Goal: Understand process/instructions: Learn about a topic

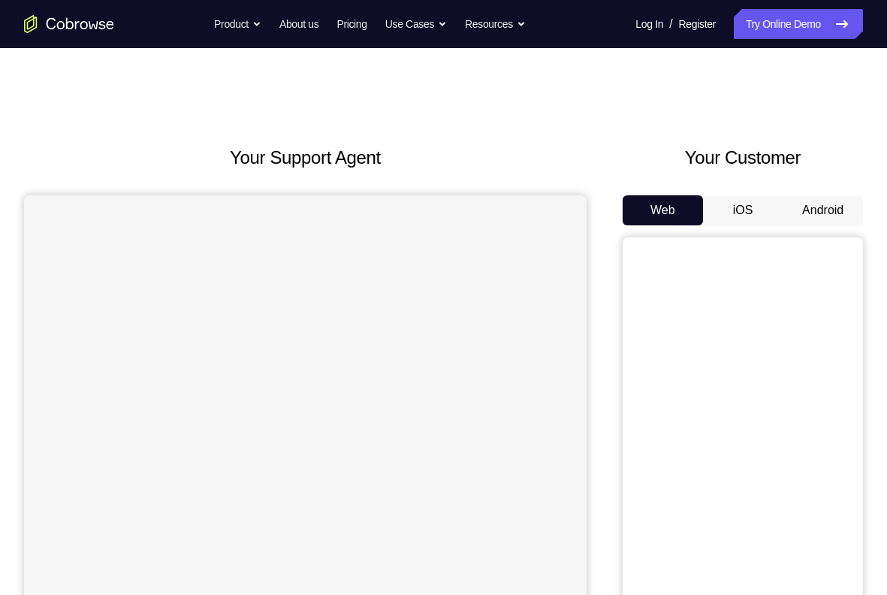
click at [824, 219] on button "Android" at bounding box center [823, 210] width 80 height 30
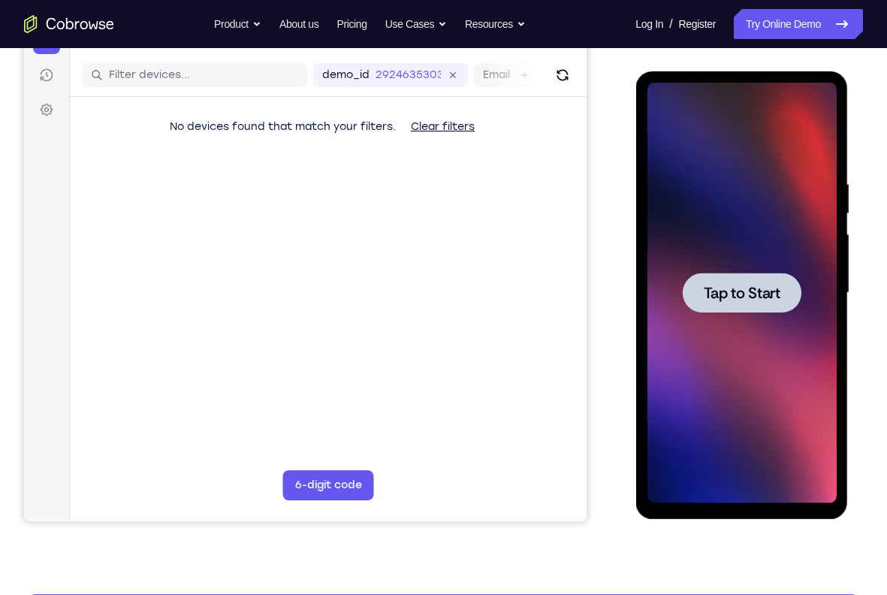
click at [733, 289] on span "Tap to Start" at bounding box center [741, 293] width 77 height 15
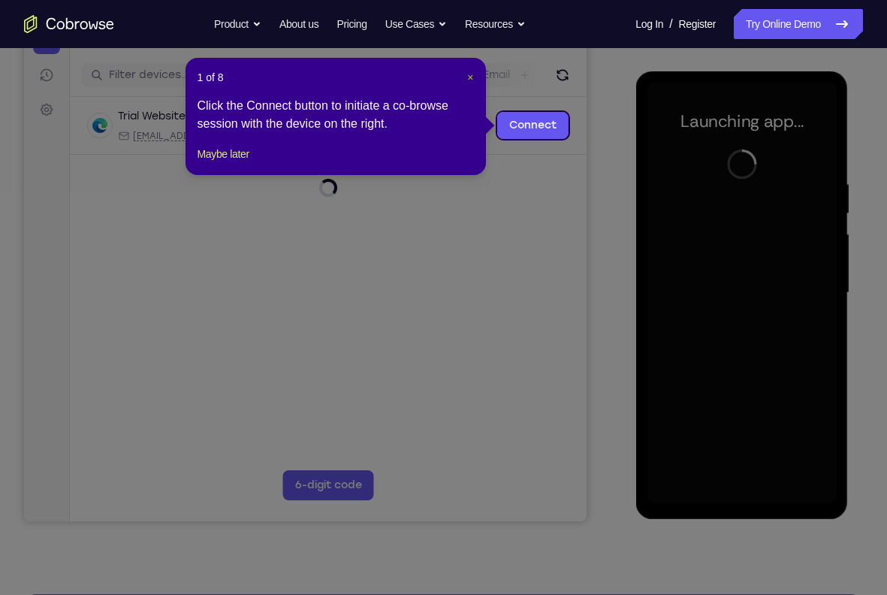
click at [468, 77] on span "×" at bounding box center [470, 77] width 6 height 12
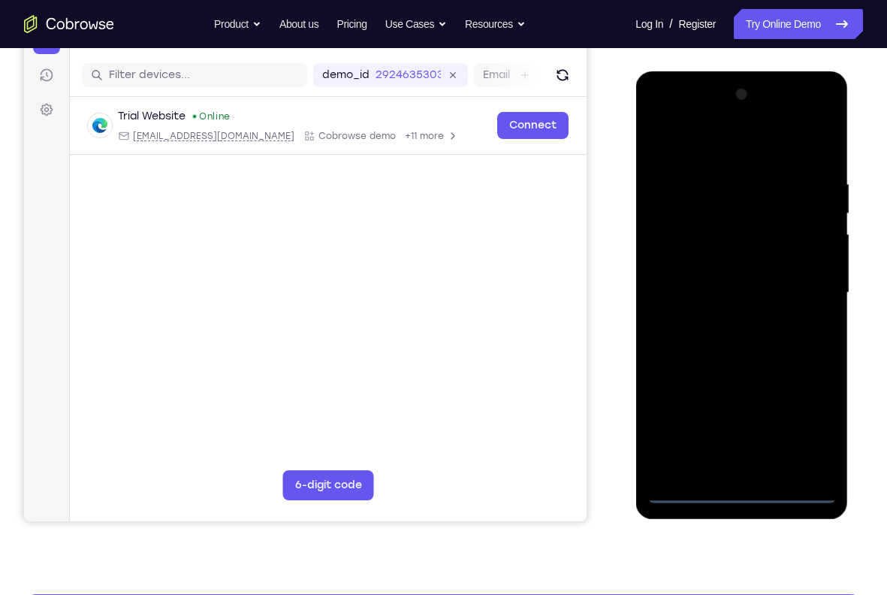
click at [744, 493] on div at bounding box center [741, 293] width 189 height 421
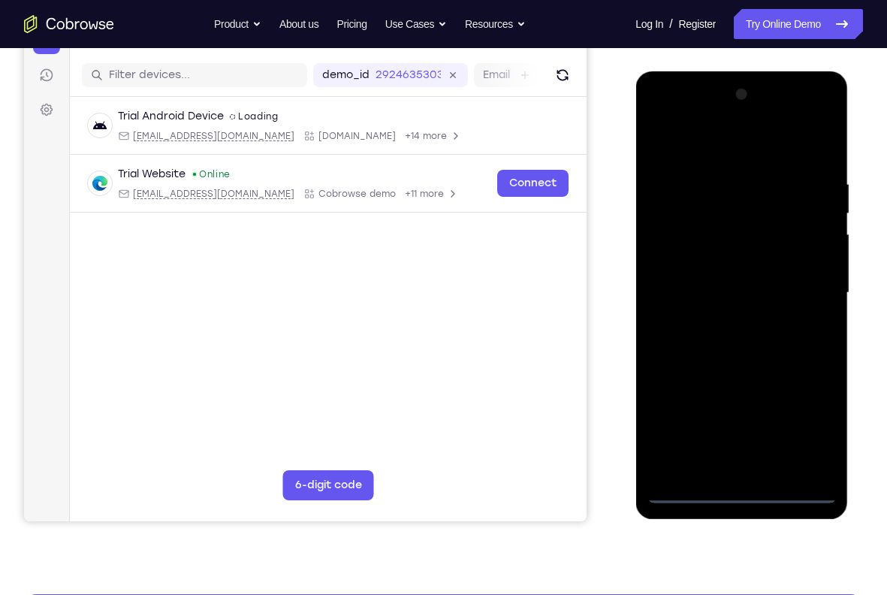
click at [816, 407] on div at bounding box center [741, 293] width 189 height 421
click at [811, 416] on div at bounding box center [741, 293] width 189 height 421
click at [688, 118] on div at bounding box center [741, 293] width 189 height 421
click at [806, 274] on div at bounding box center [741, 293] width 189 height 421
click at [729, 319] on div at bounding box center [741, 293] width 189 height 421
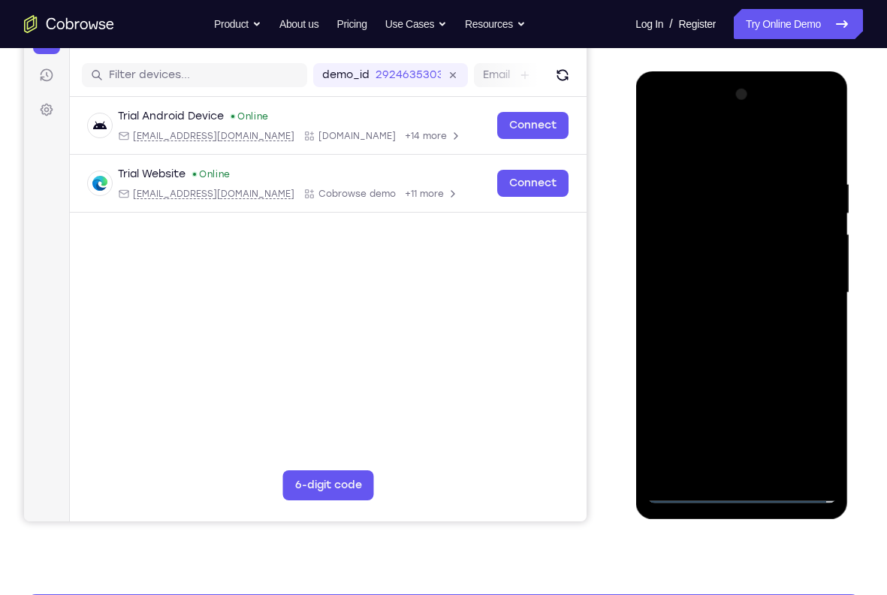
click at [724, 268] on div at bounding box center [741, 293] width 189 height 421
click at [730, 264] on div at bounding box center [741, 293] width 189 height 421
click at [721, 296] on div at bounding box center [741, 293] width 189 height 421
click at [733, 343] on div at bounding box center [741, 293] width 189 height 421
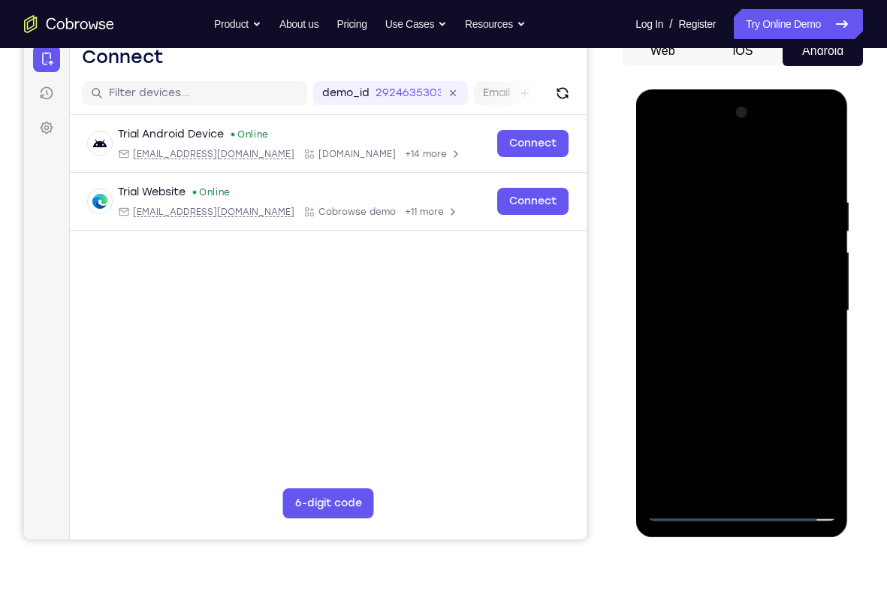
scroll to position [158, 0]
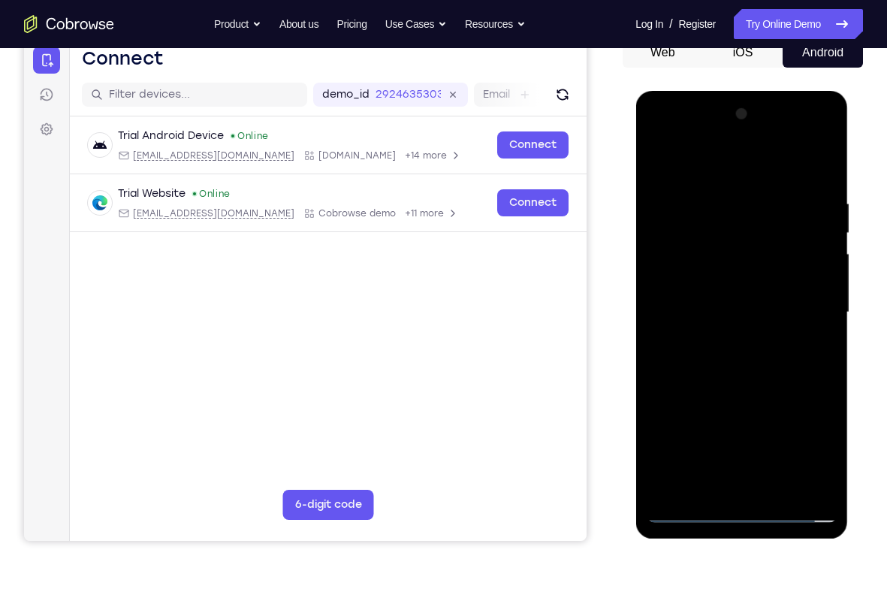
click at [821, 175] on div at bounding box center [741, 312] width 189 height 421
click at [819, 488] on div at bounding box center [741, 312] width 189 height 421
click at [779, 489] on div at bounding box center [741, 312] width 189 height 421
click at [766, 397] on div at bounding box center [741, 312] width 189 height 421
click at [768, 325] on div at bounding box center [741, 312] width 189 height 421
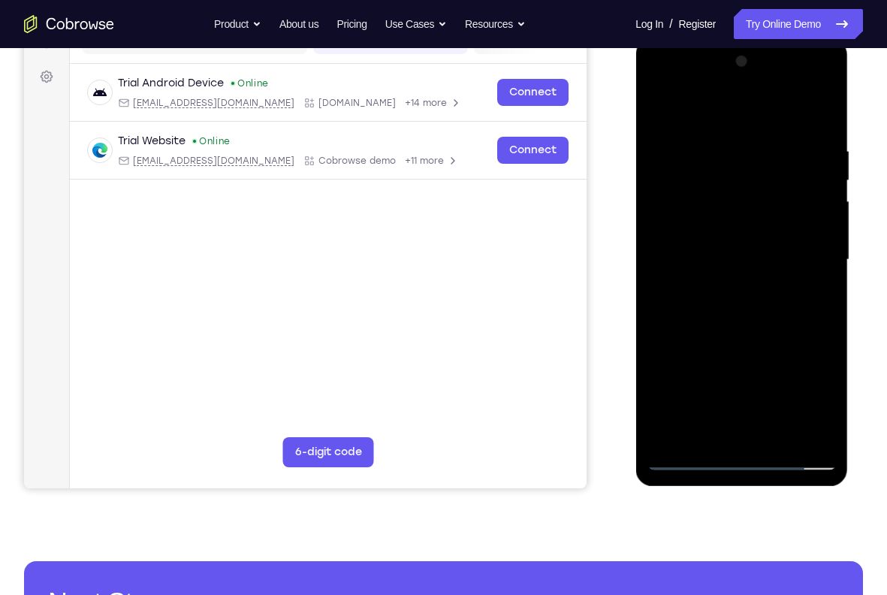
scroll to position [240, 0]
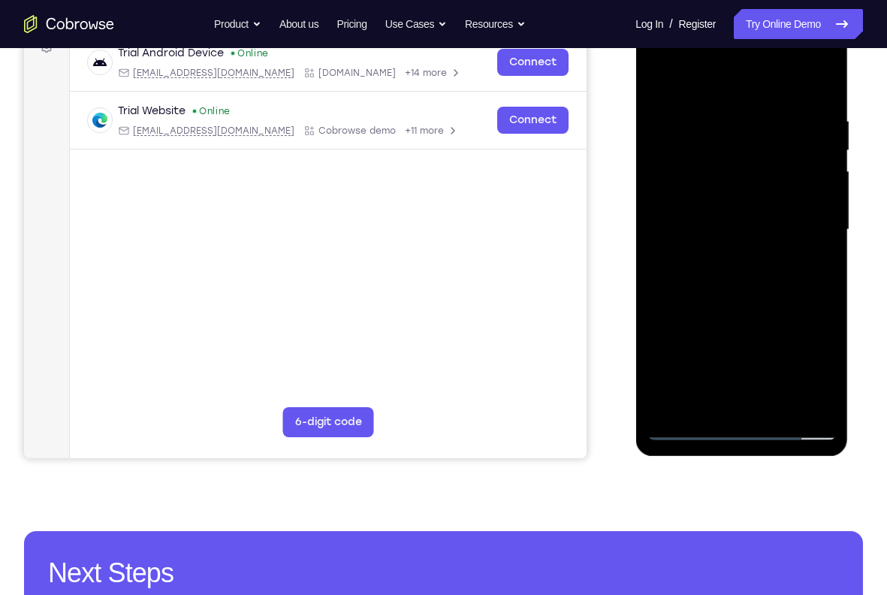
click at [723, 326] on div at bounding box center [741, 230] width 189 height 421
click at [715, 322] on div at bounding box center [741, 230] width 189 height 421
click at [719, 399] on div at bounding box center [741, 230] width 189 height 421
click at [816, 266] on div at bounding box center [741, 230] width 189 height 421
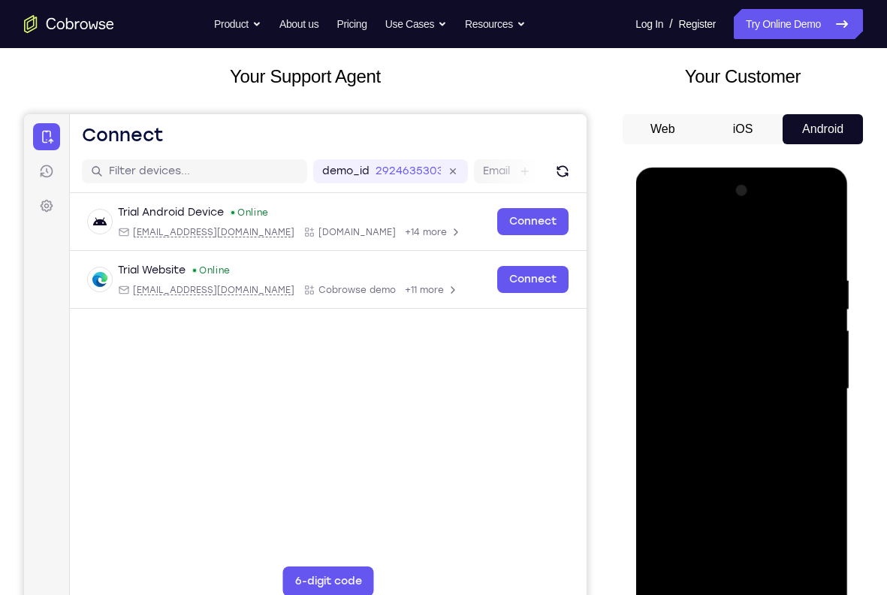
scroll to position [76, 0]
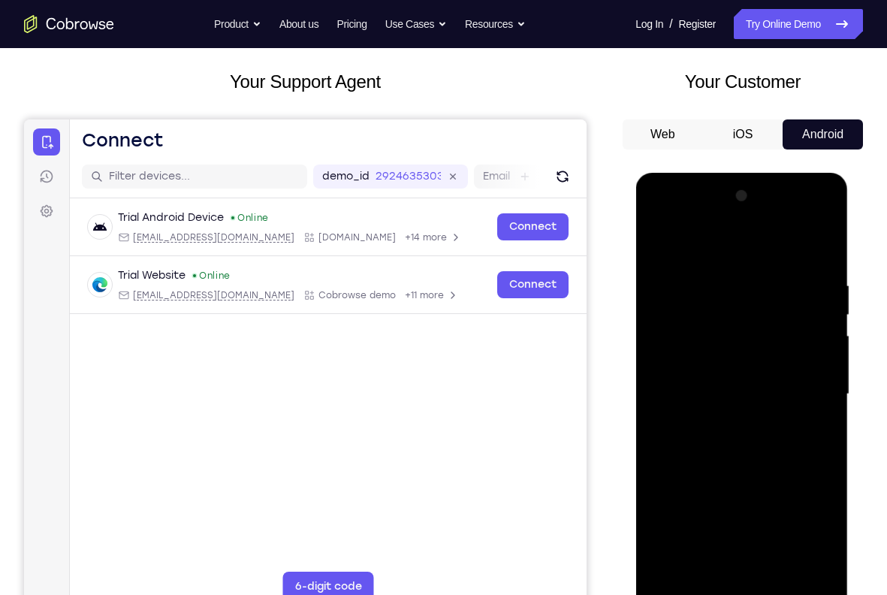
drag, startPoint x: 774, startPoint y: 288, endPoint x: 799, endPoint y: 370, distance: 85.6
click at [799, 370] on div at bounding box center [741, 394] width 189 height 421
drag, startPoint x: 784, startPoint y: 316, endPoint x: 782, endPoint y: 392, distance: 76.7
click at [782, 392] on div at bounding box center [741, 394] width 189 height 421
drag, startPoint x: 774, startPoint y: 331, endPoint x: 770, endPoint y: 193, distance: 138.3
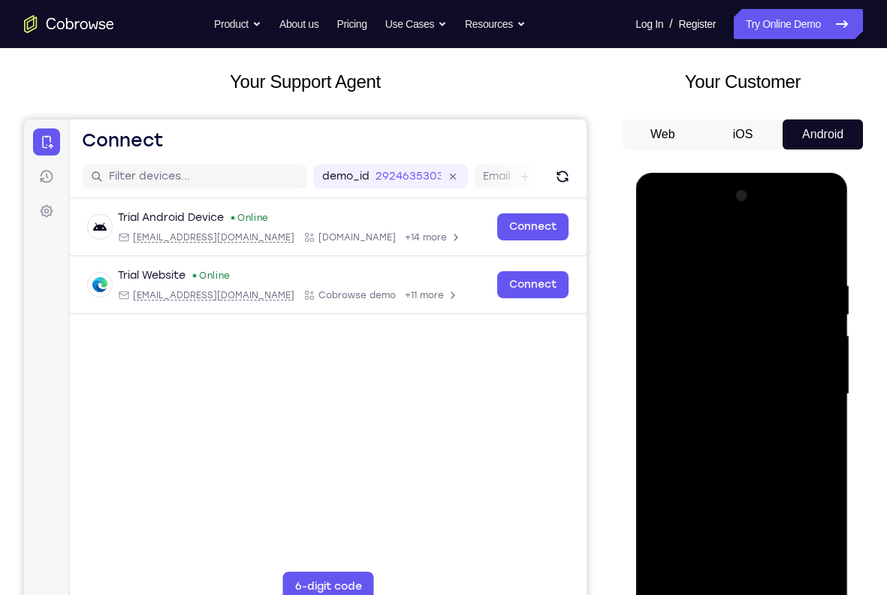
click at [770, 193] on div at bounding box center [741, 394] width 189 height 421
drag, startPoint x: 771, startPoint y: 295, endPoint x: 776, endPoint y: 198, distance: 97.1
click at [776, 198] on div at bounding box center [741, 394] width 189 height 421
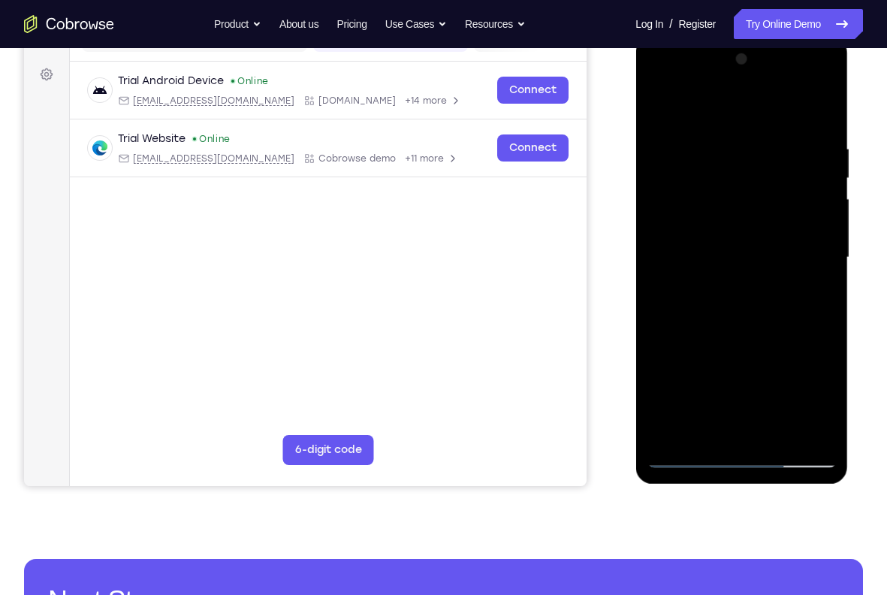
scroll to position [214, 0]
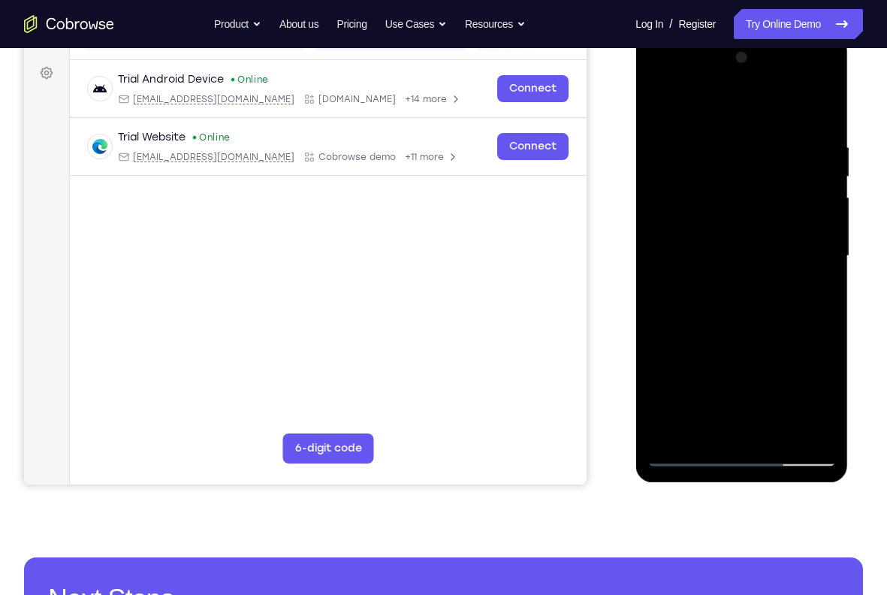
click at [644, 327] on div at bounding box center [742, 259] width 213 height 448
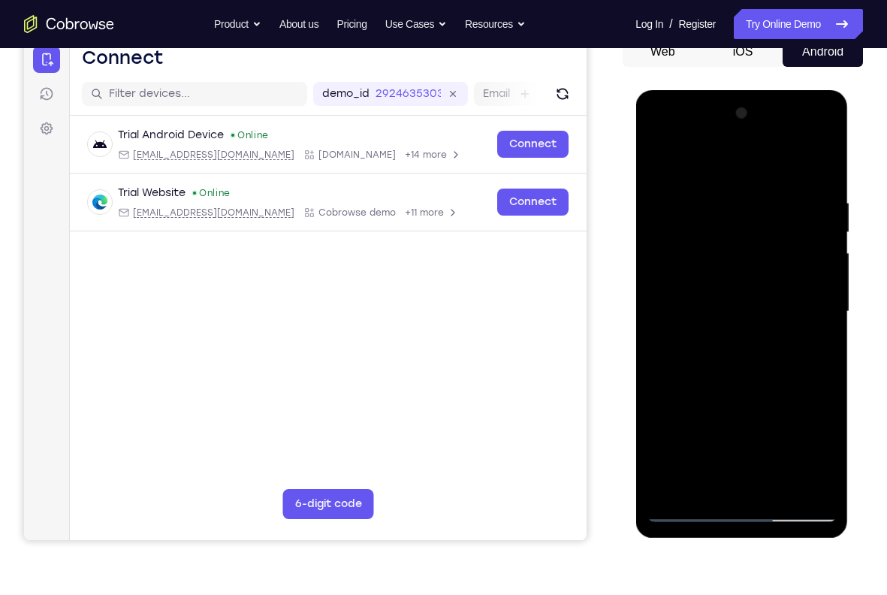
scroll to position [159, 0]
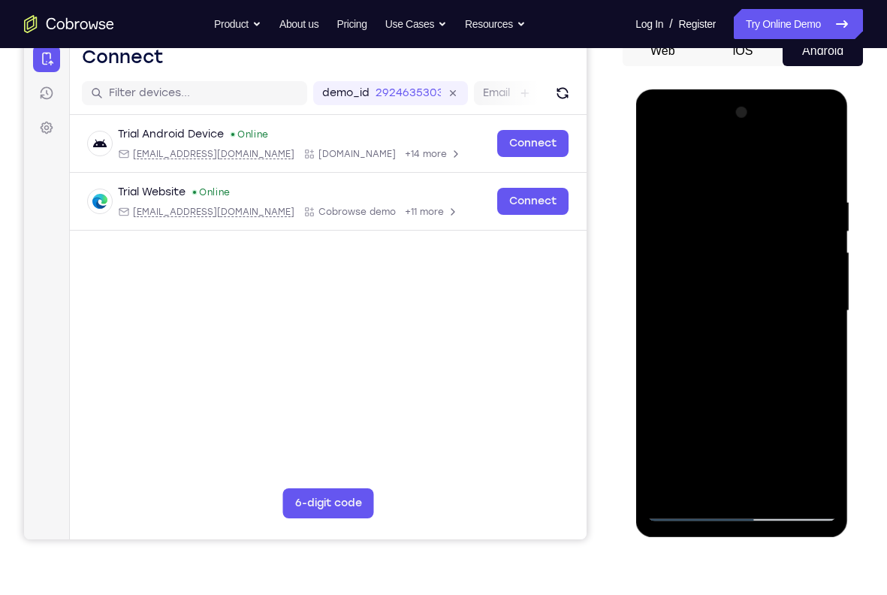
click at [732, 350] on div at bounding box center [741, 311] width 189 height 421
click at [816, 352] on div at bounding box center [741, 311] width 189 height 421
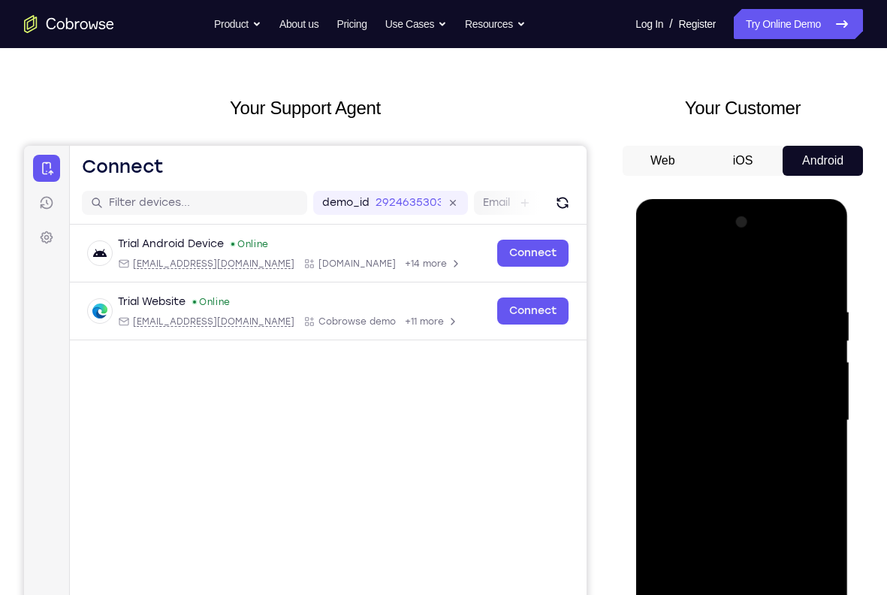
scroll to position [47, 0]
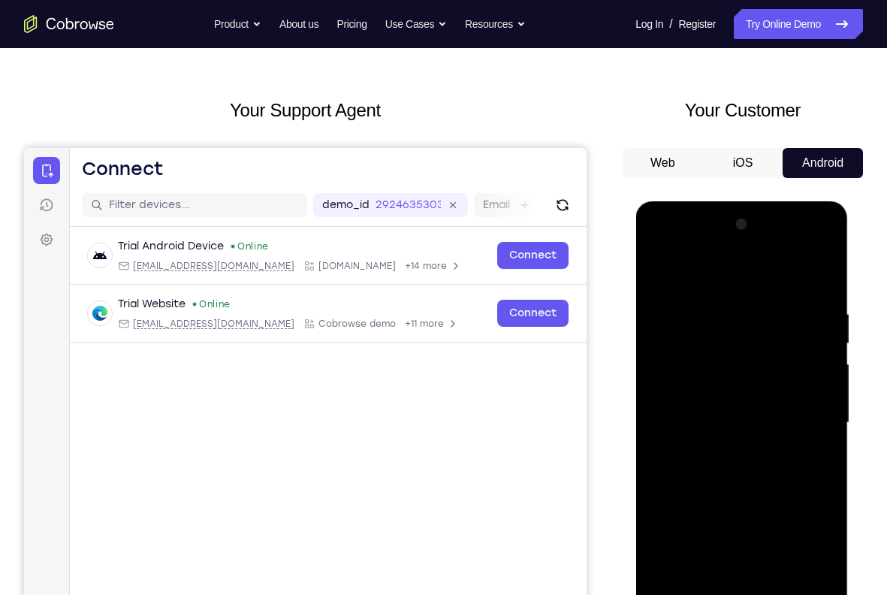
click at [661, 272] on div at bounding box center [741, 423] width 189 height 421
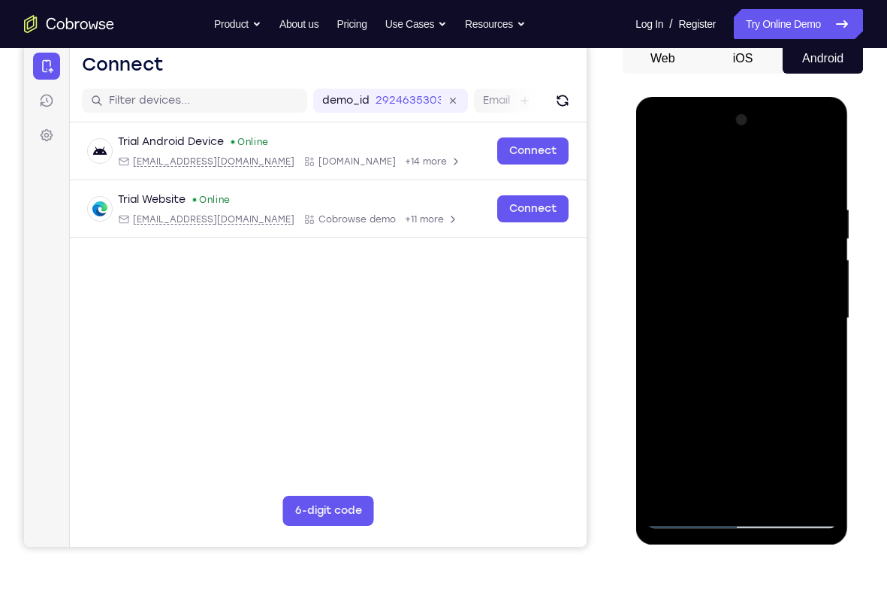
scroll to position [150, 0]
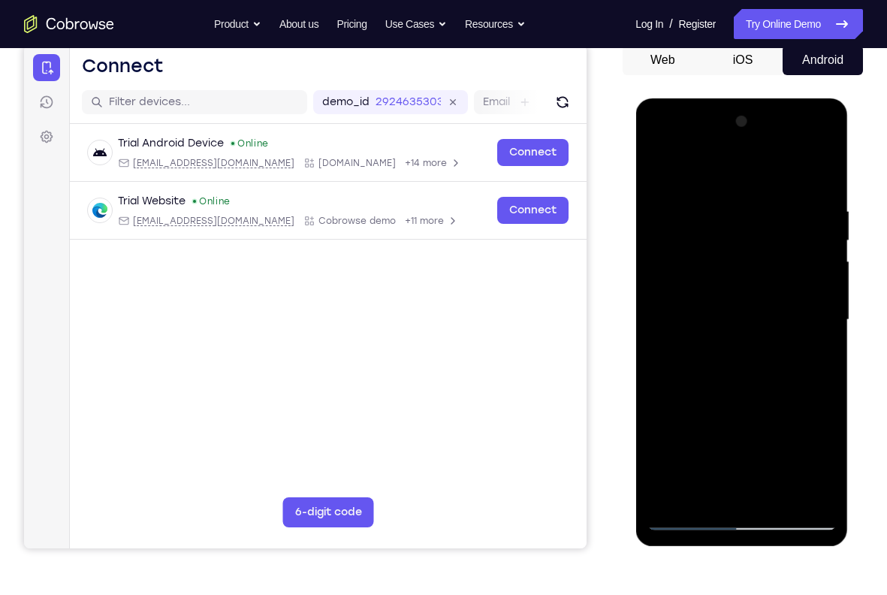
click at [706, 297] on div at bounding box center [741, 320] width 189 height 421
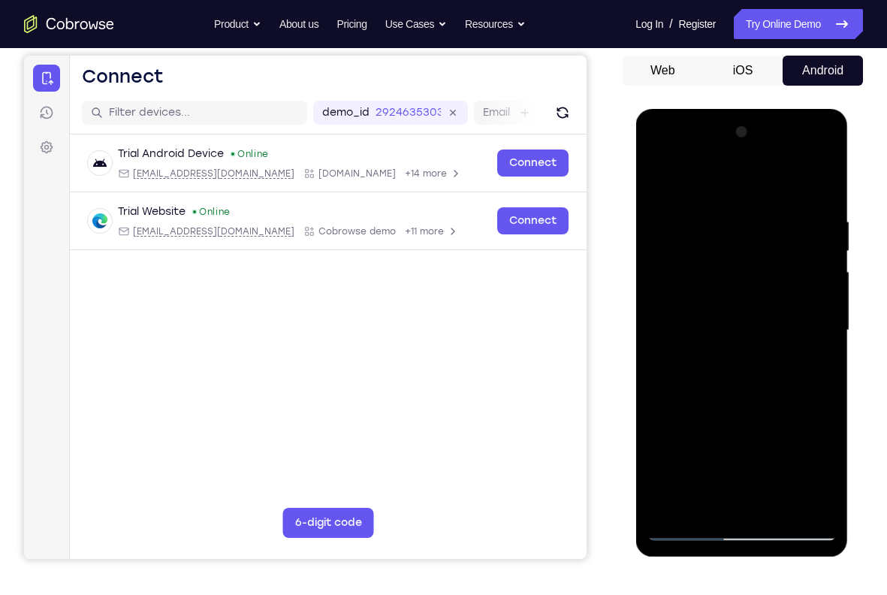
scroll to position [139, 0]
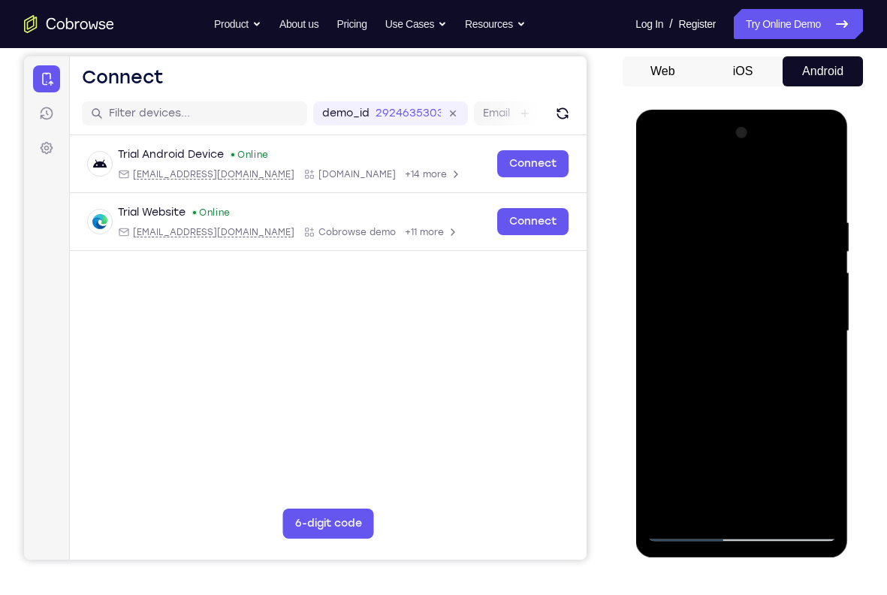
drag, startPoint x: 774, startPoint y: 269, endPoint x: 757, endPoint y: 343, distance: 76.4
click at [757, 343] on div at bounding box center [741, 331] width 189 height 421
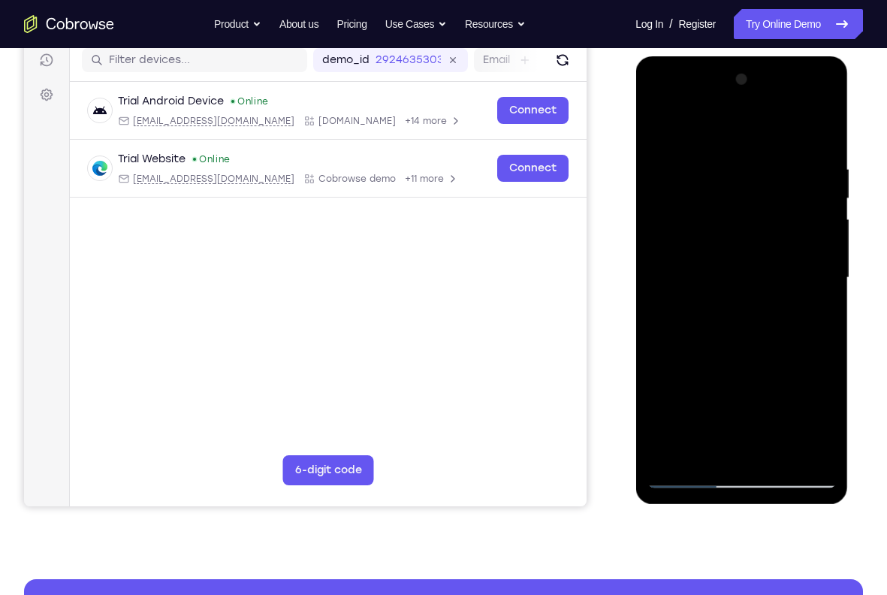
scroll to position [190, 0]
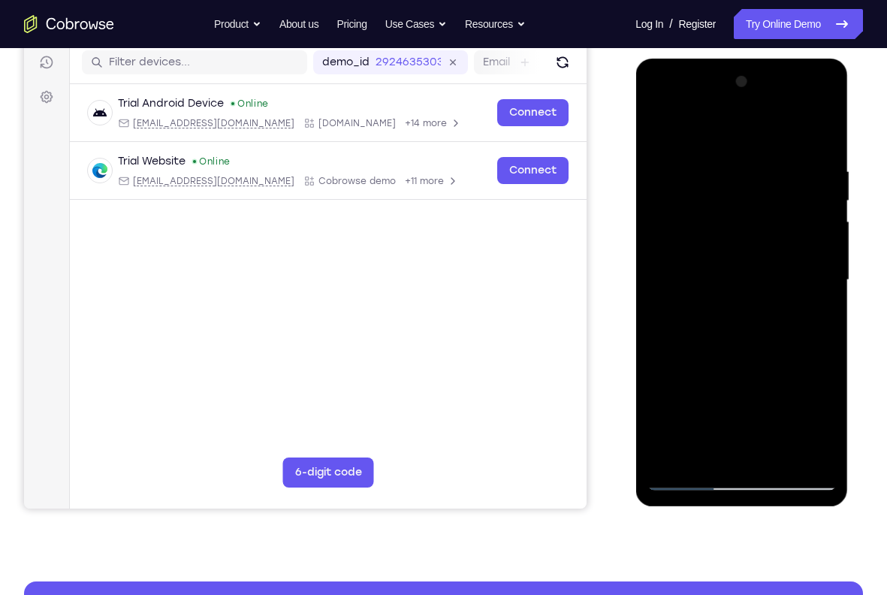
drag, startPoint x: 771, startPoint y: 304, endPoint x: 773, endPoint y: 193, distance: 110.5
click at [773, 193] on div at bounding box center [741, 280] width 189 height 421
drag, startPoint x: 725, startPoint y: 397, endPoint x: 740, endPoint y: 286, distance: 111.5
click at [740, 286] on div at bounding box center [741, 280] width 189 height 421
click at [660, 138] on div at bounding box center [741, 280] width 189 height 421
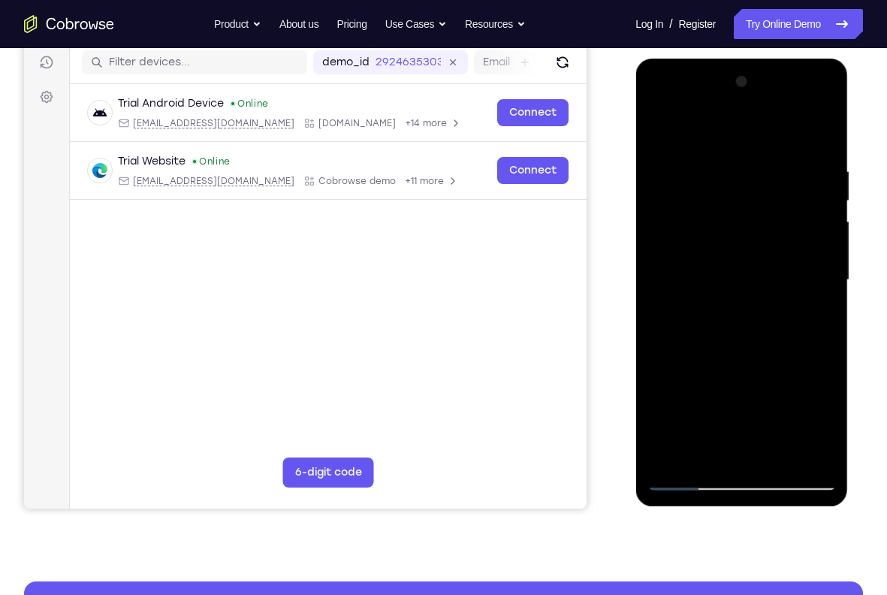
click at [660, 132] on div at bounding box center [741, 280] width 189 height 421
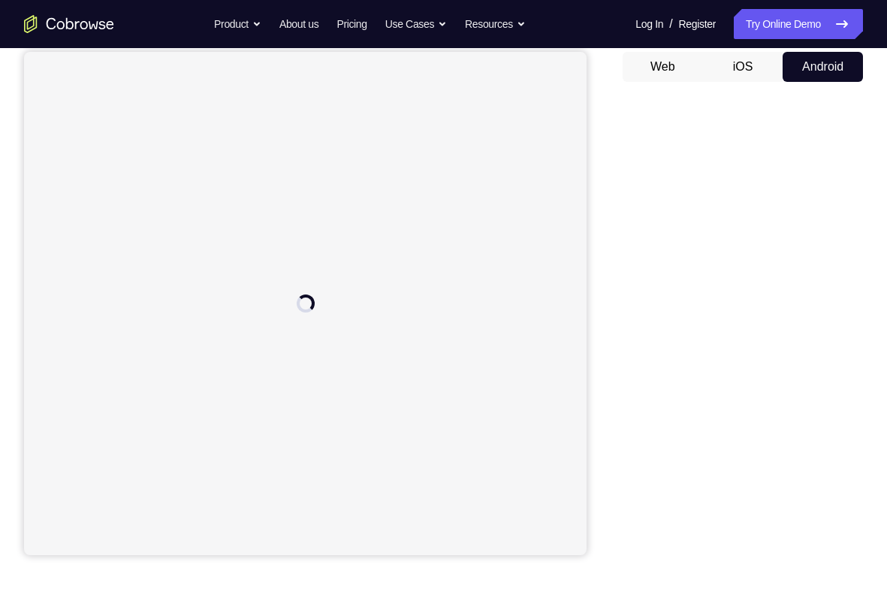
scroll to position [151, 0]
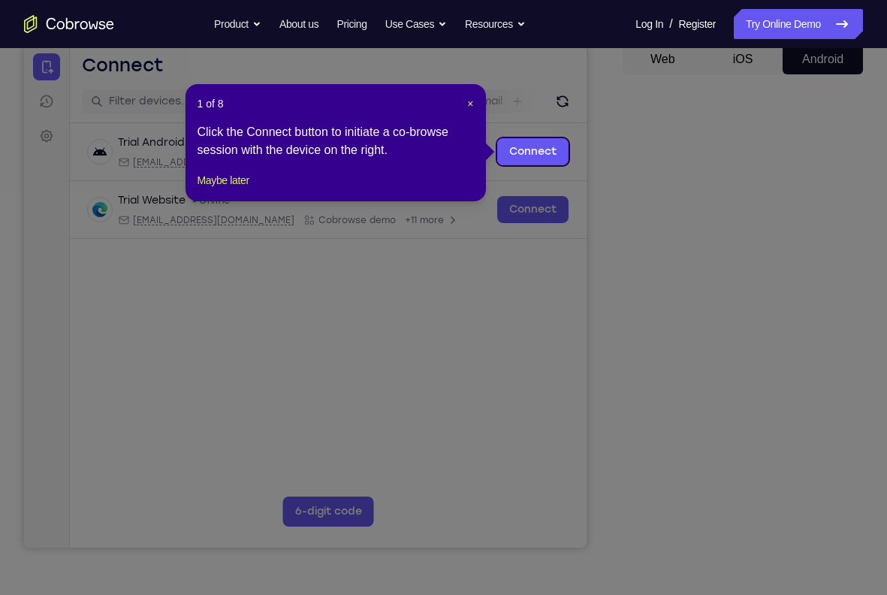
click at [470, 95] on div "1 of 8 × Click the Connect button to initiate a co-browse session with the devi…" at bounding box center [336, 142] width 301 height 117
click at [470, 103] on span "×" at bounding box center [470, 104] width 6 height 12
